Goal: Information Seeking & Learning: Learn about a topic

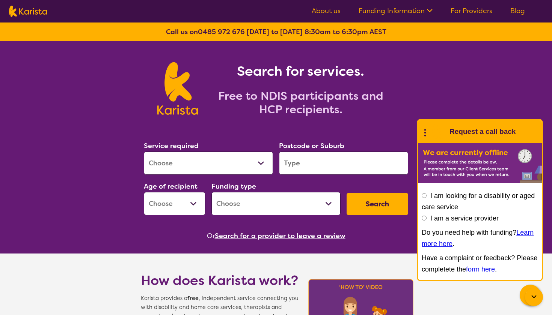
click at [459, 13] on link "For Providers" at bounding box center [472, 10] width 42 height 9
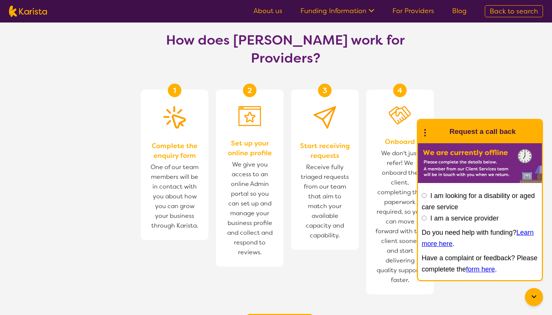
scroll to position [420, 0]
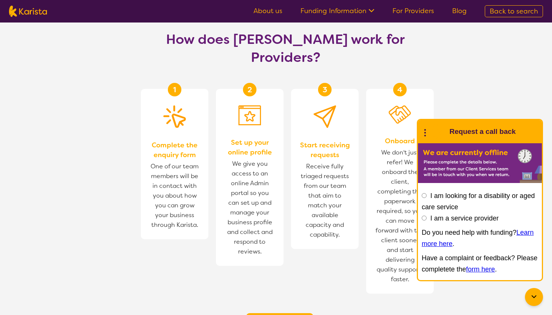
click at [479, 96] on section "How does [PERSON_NAME] work for Providers? 1 Complete the enquiry form One of o…" at bounding box center [276, 177] width 552 height 331
click at [425, 220] on input "I am a service provider" at bounding box center [424, 218] width 5 height 5
radio input "true"
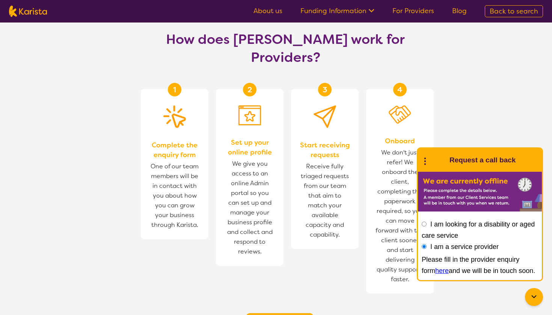
click at [424, 164] on icon at bounding box center [425, 161] width 10 height 12
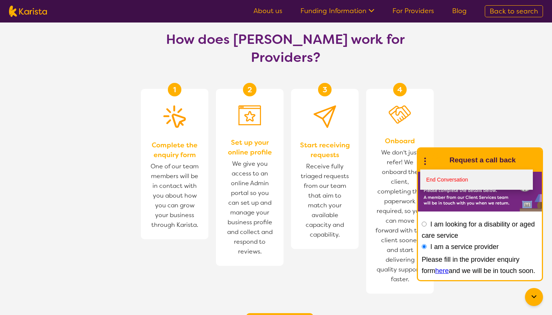
click at [437, 183] on link "End Conversation" at bounding box center [476, 180] width 113 height 20
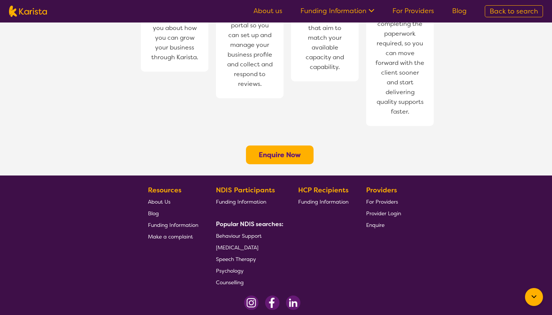
scroll to position [590, 0]
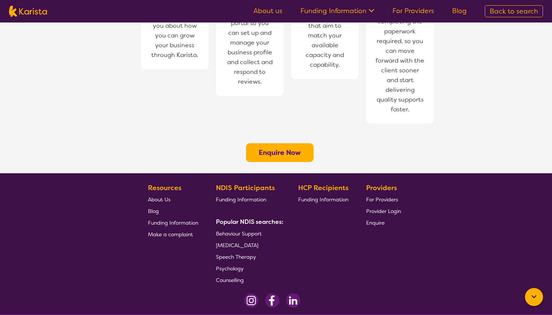
click at [255, 196] on span "Funding Information" at bounding box center [241, 199] width 50 height 7
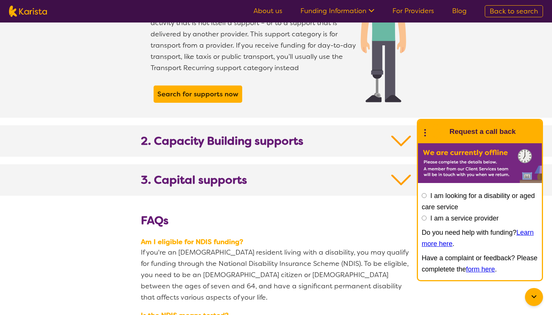
scroll to position [739, 0]
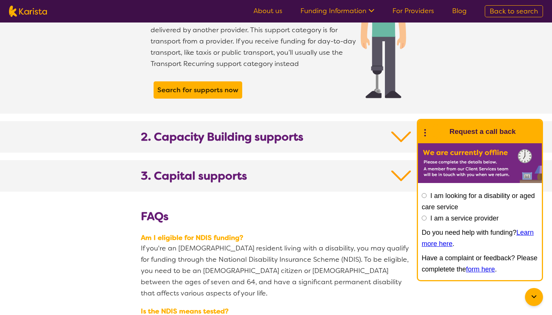
click at [288, 130] on b "2. Capacity Building supports" at bounding box center [222, 137] width 163 height 14
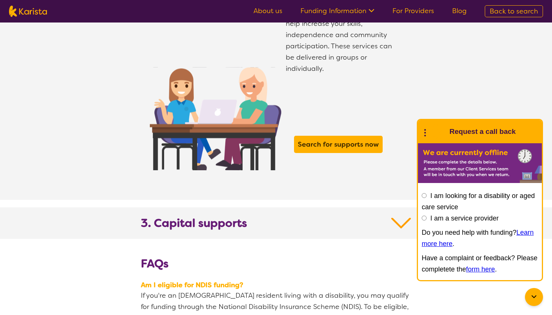
scroll to position [1212, 0]
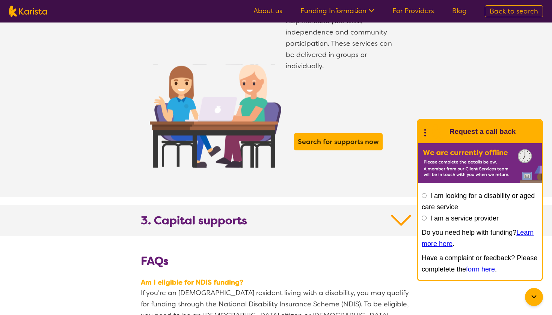
click at [256, 214] on h2 "3. Capital supports" at bounding box center [276, 225] width 270 height 23
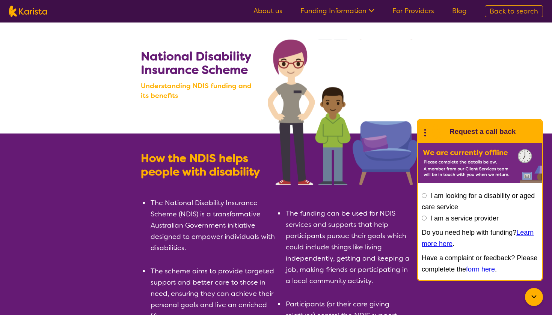
scroll to position [0, 0]
